Goal: Ask a question

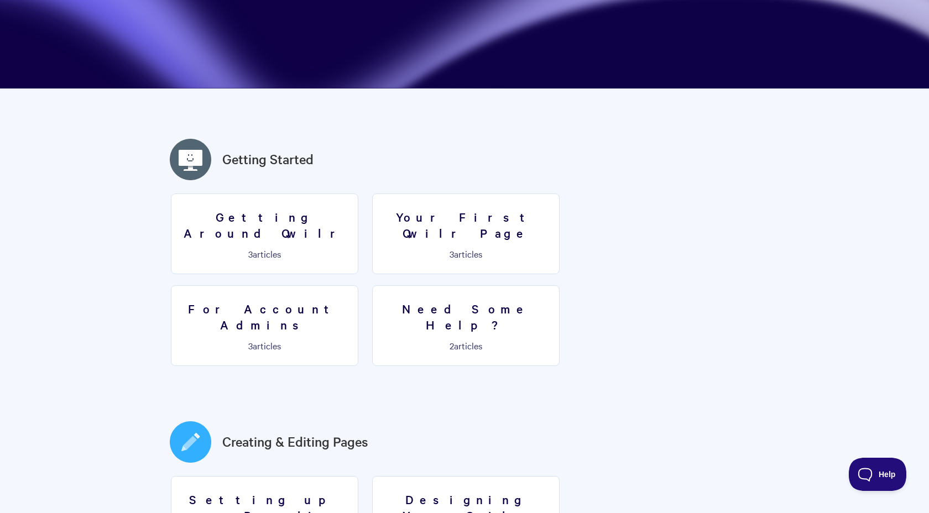
scroll to position [195, 0]
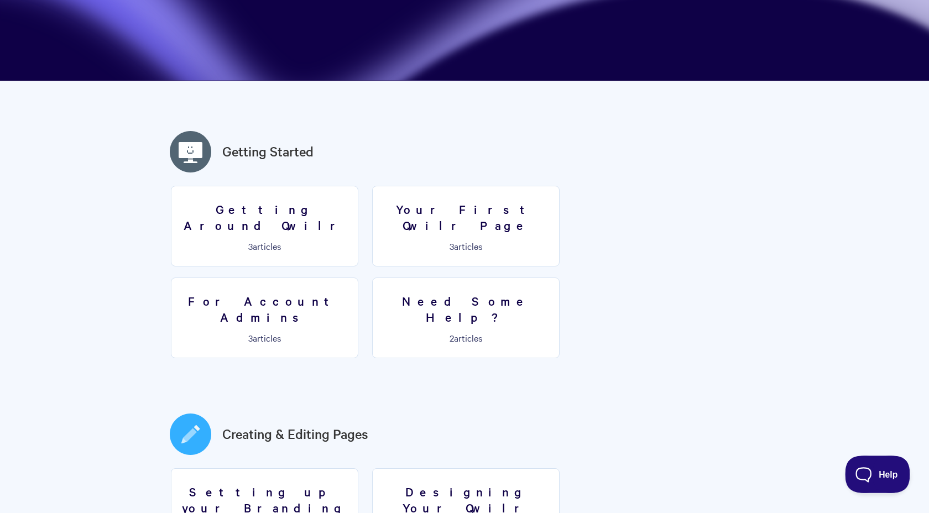
click at [878, 470] on span "Help" at bounding box center [873, 472] width 57 height 8
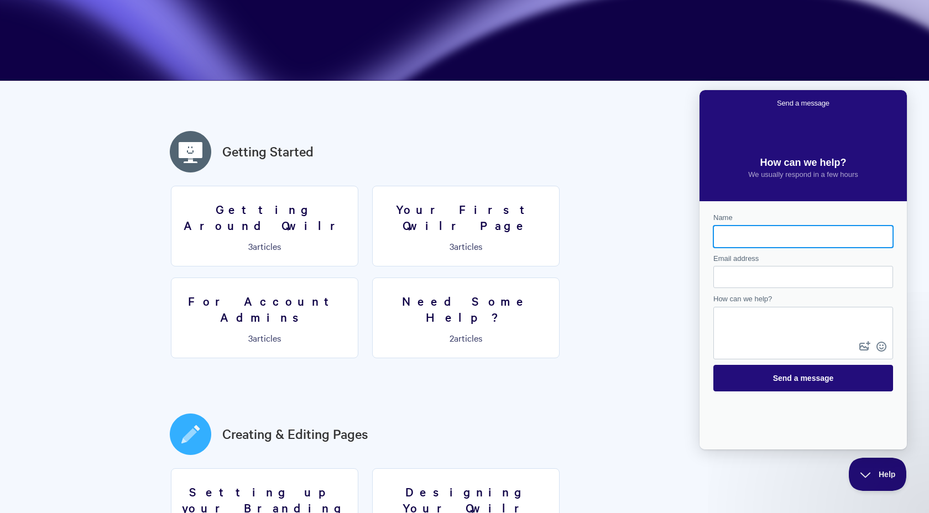
scroll to position [0, 0]
type input "[PERSON_NAME]"
click at [736, 269] on input "Email address" at bounding box center [803, 277] width 162 height 20
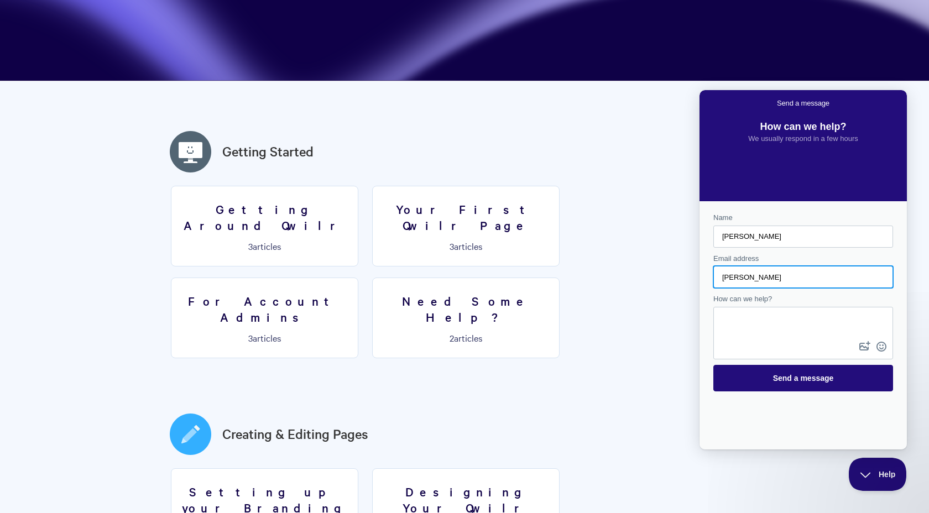
type input "[PERSON_NAME][EMAIL_ADDRESS][DOMAIN_NAME]"
click at [732, 317] on textarea "How can we help?" at bounding box center [802, 323] width 177 height 31
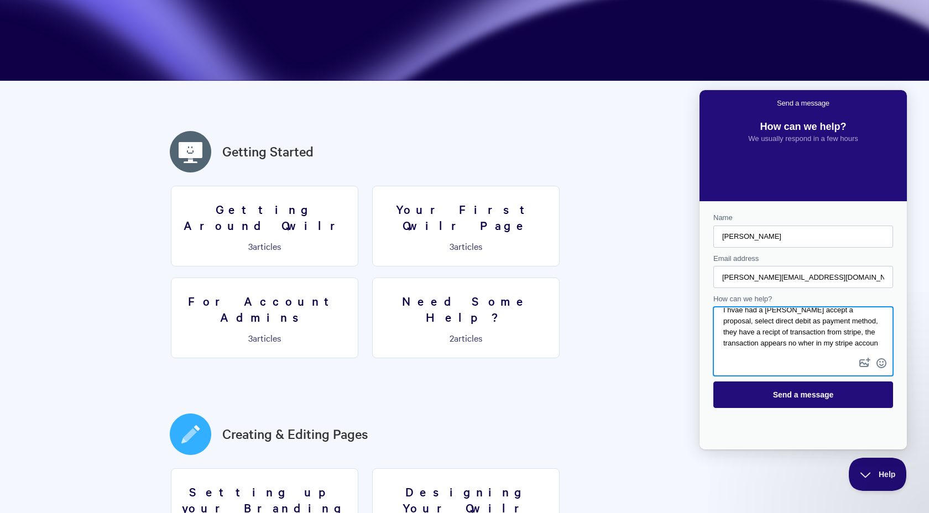
scroll to position [13, 0]
click at [818, 341] on textarea "I hvae had a [PERSON_NAME] accept a proposal, select direct debit as payment me…" at bounding box center [802, 332] width 177 height 48
click at [736, 331] on textarea "I hvae had a [PERSON_NAME] accept a proposal, select direct debit as payment me…" at bounding box center [802, 332] width 177 height 48
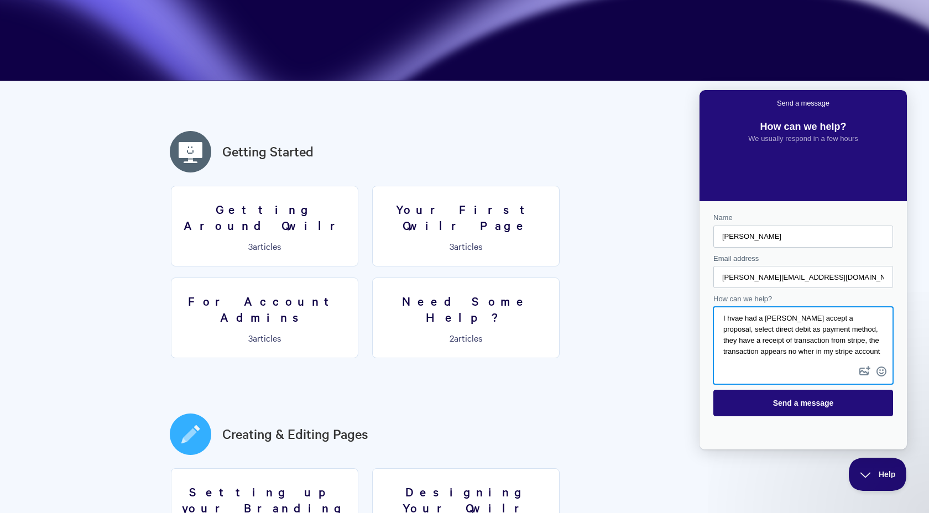
scroll to position [0, 0]
click at [735, 318] on textarea "I hvae had a [PERSON_NAME] accept a proposal, select direct debit as payment me…" at bounding box center [802, 336] width 177 height 56
click at [773, 321] on textarea "I have had a [PERSON_NAME] accept a proposal, select direct debit as payment me…" at bounding box center [802, 336] width 177 height 56
click at [809, 351] on textarea "I have had a client accept a proposal, select direct debit as payment method, t…" at bounding box center [802, 336] width 177 height 56
click at [767, 359] on textarea "I have had a client accept a proposal, select direct debit as payment method, t…" at bounding box center [802, 336] width 177 height 56
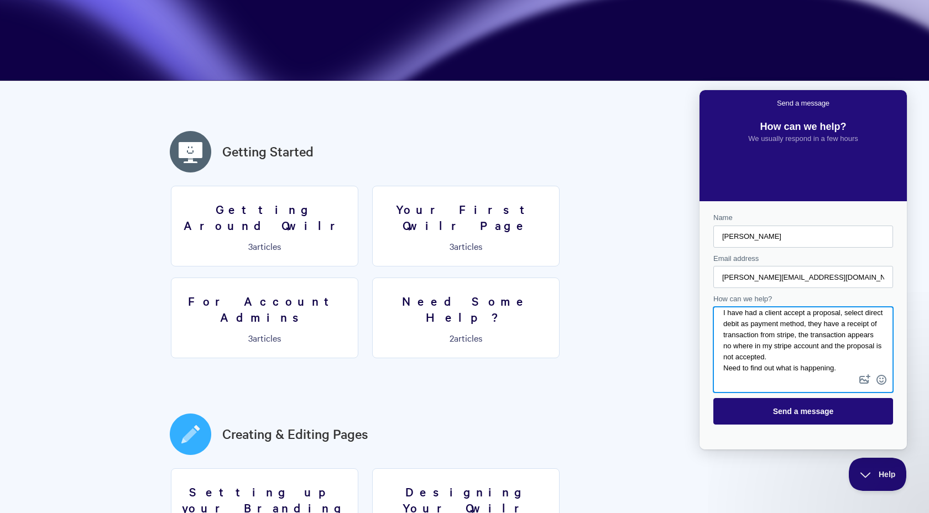
scroll to position [10, 0]
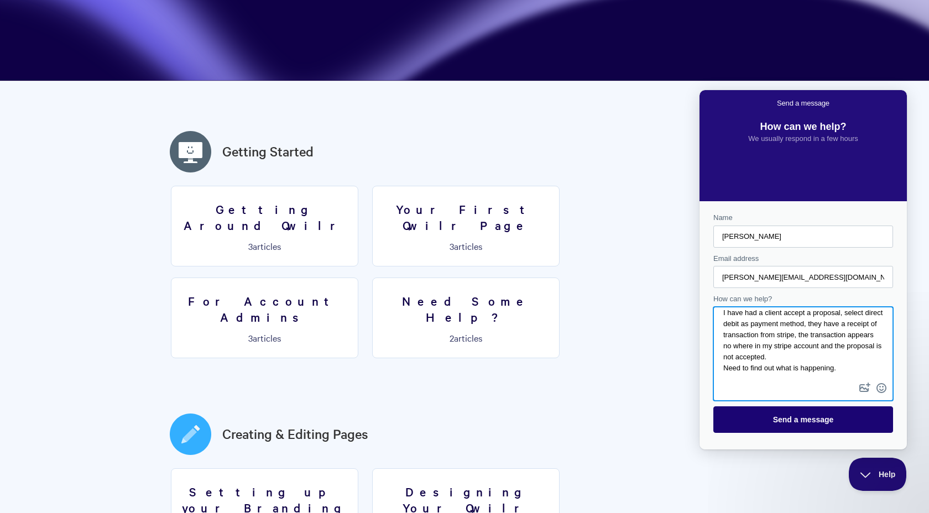
type textarea "I have had a client accept a proposal, select direct debit as payment method, t…"
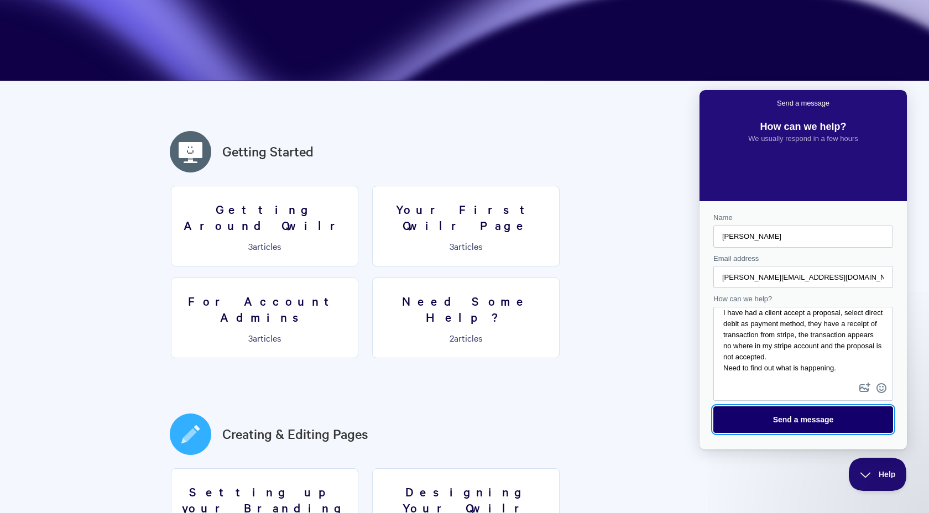
click at [812, 421] on span "Send a message" at bounding box center [803, 419] width 61 height 9
